Goal: Information Seeking & Learning: Learn about a topic

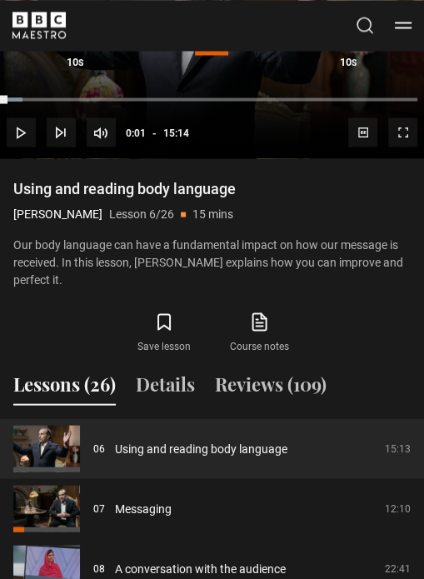
scroll to position [989, 0]
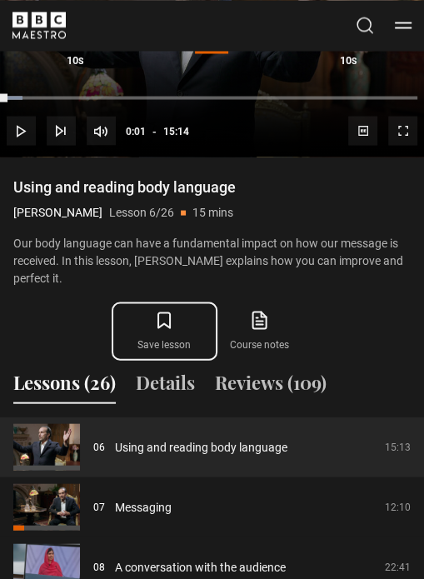
click at [167, 310] on icon "submit" at bounding box center [164, 320] width 20 height 20
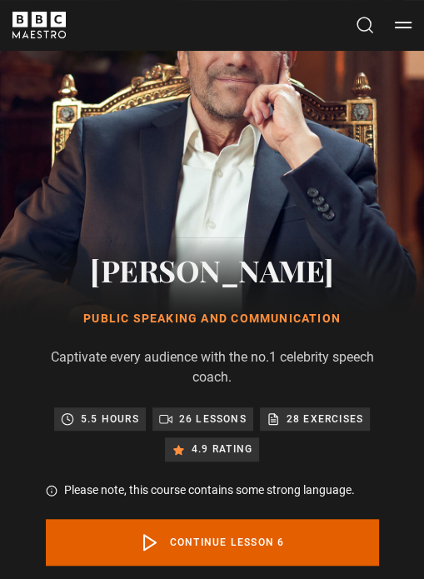
scroll to position [0, 0]
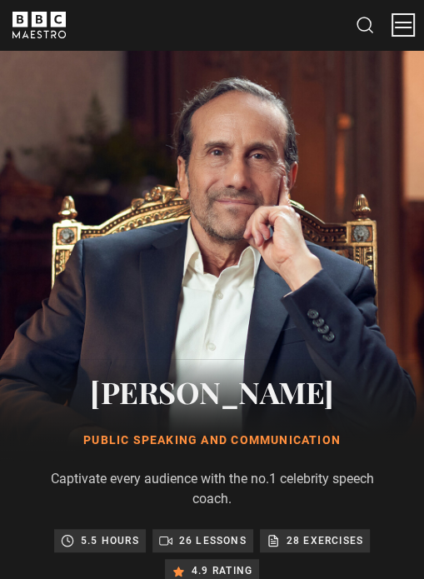
click at [411, 26] on button "Menu" at bounding box center [403, 25] width 17 height 17
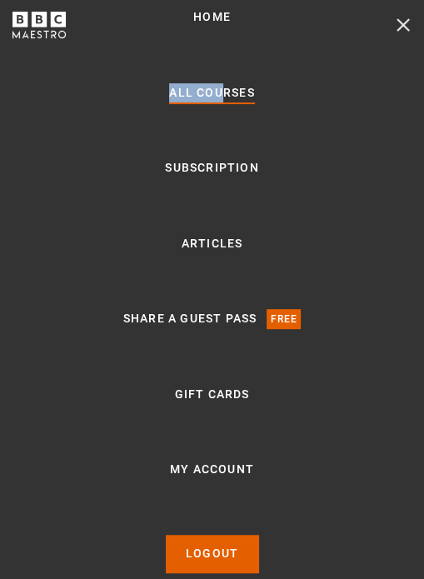
drag, startPoint x: 227, startPoint y: 73, endPoint x: 225, endPoint y: 99, distance: 25.9
click at [225, 99] on ul "Home All Courses Subscription Articles Share a guest pass Free Gift Cards My Ac…" at bounding box center [212, 290] width 178 height 567
click at [225, 99] on link "All Courses" at bounding box center [211, 93] width 85 height 20
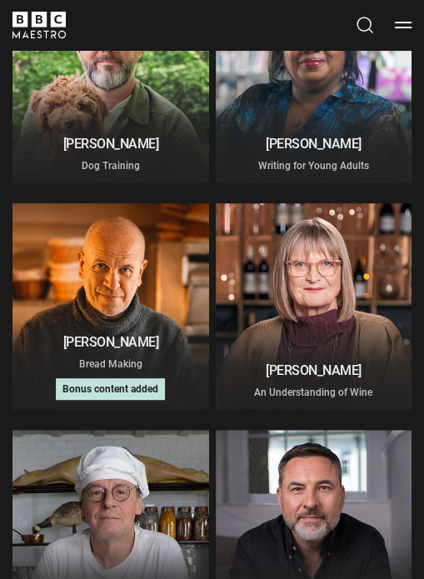
scroll to position [4303, 0]
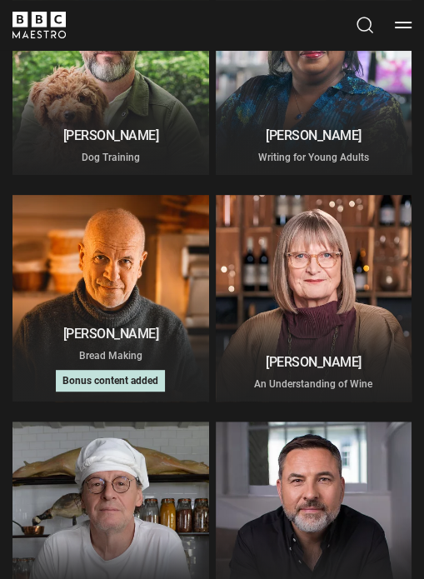
click at [123, 275] on div at bounding box center [111, 298] width 197 height 207
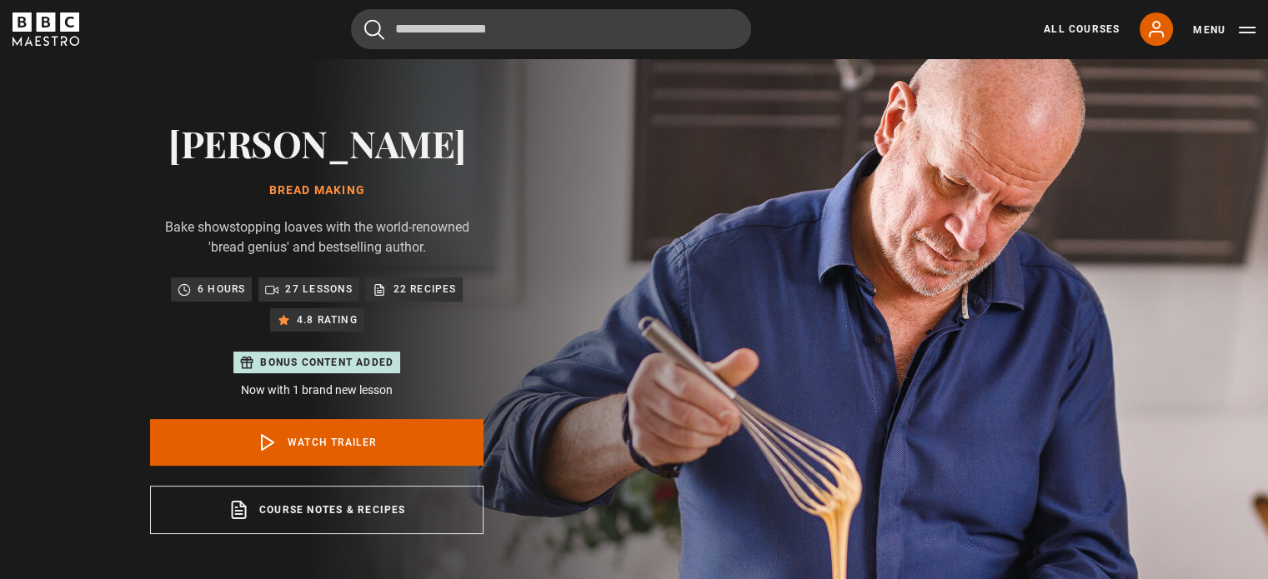
scroll to position [72, 0]
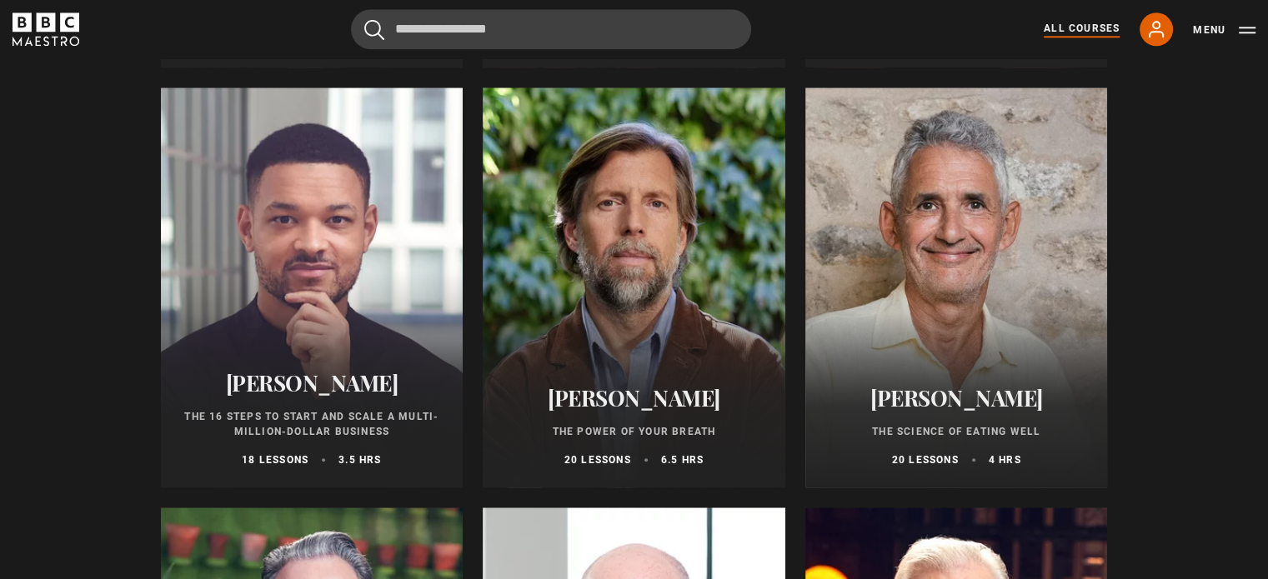
scroll to position [1860, 0]
